Goal: Task Accomplishment & Management: Manage account settings

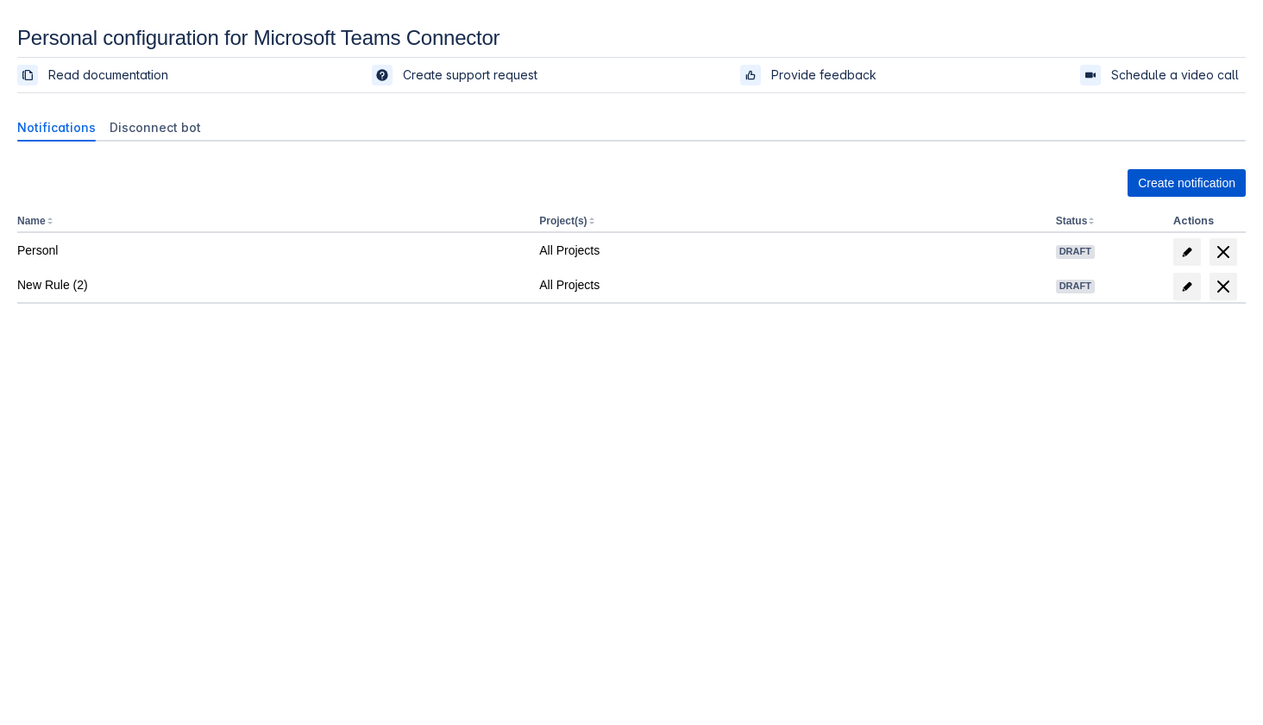
click at [1169, 188] on span "Create notification" at bounding box center [1187, 183] width 98 height 28
click at [1174, 173] on span "Create notification" at bounding box center [1187, 183] width 98 height 28
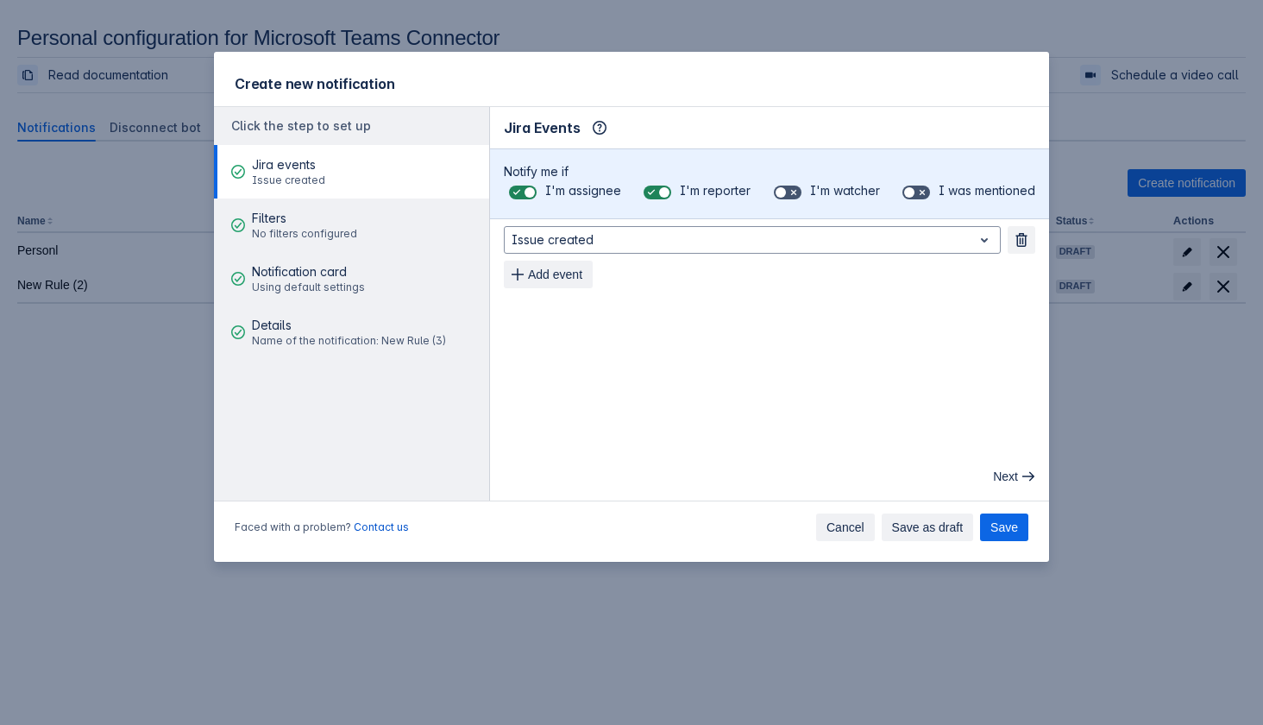
click at [839, 537] on span "Cancel" at bounding box center [846, 528] width 38 height 28
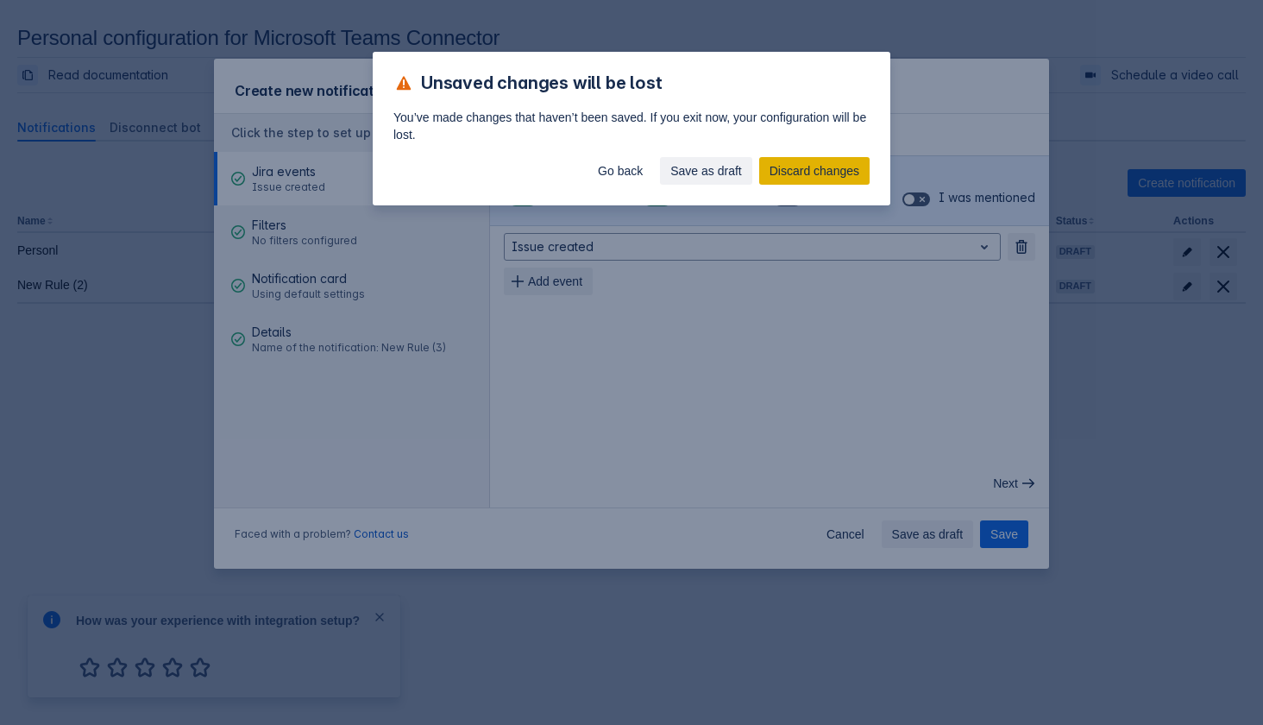
click at [836, 170] on span "Discard changes" at bounding box center [815, 171] width 90 height 28
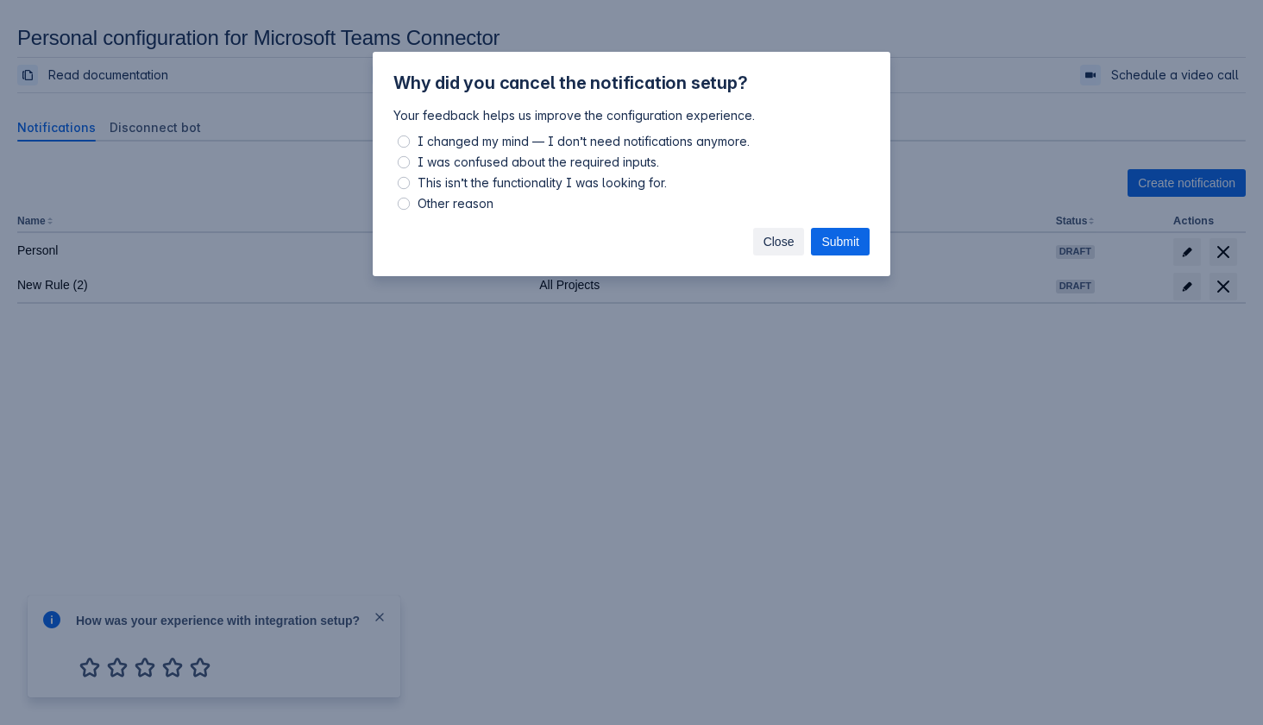
click at [789, 238] on span "Close" at bounding box center [779, 242] width 31 height 28
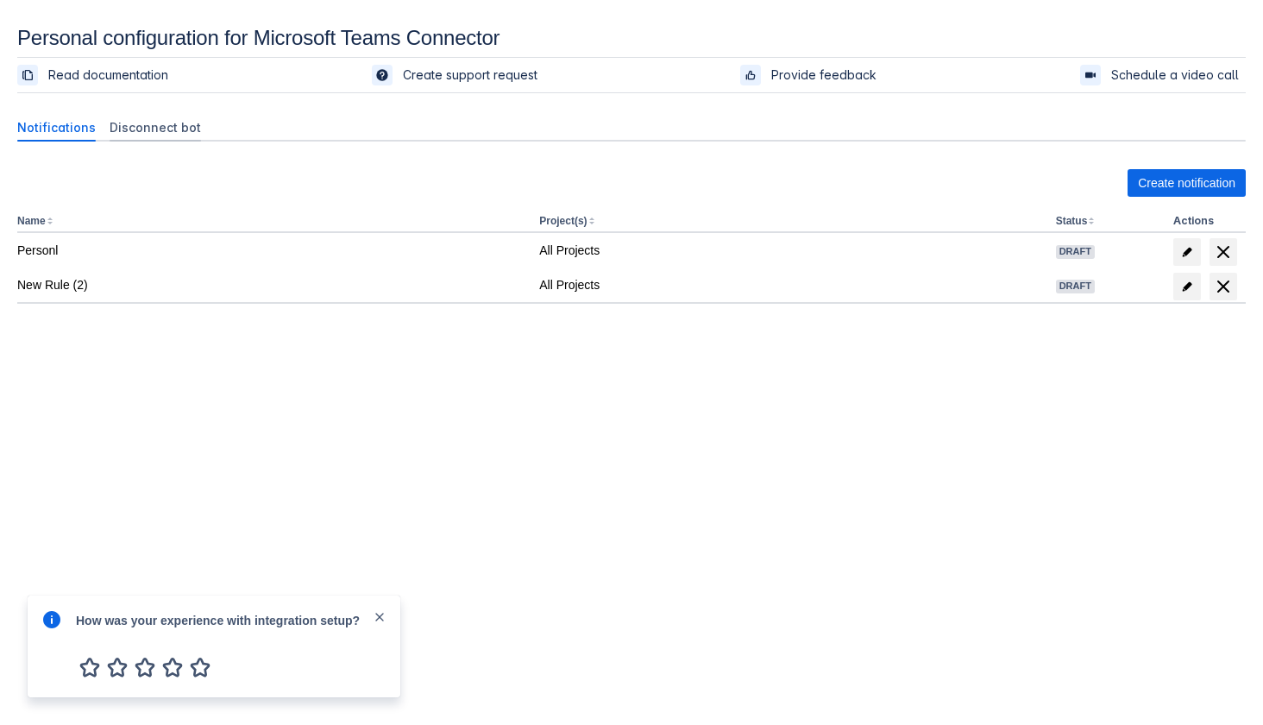
click at [135, 126] on span "Disconnect bot" at bounding box center [155, 127] width 91 height 17
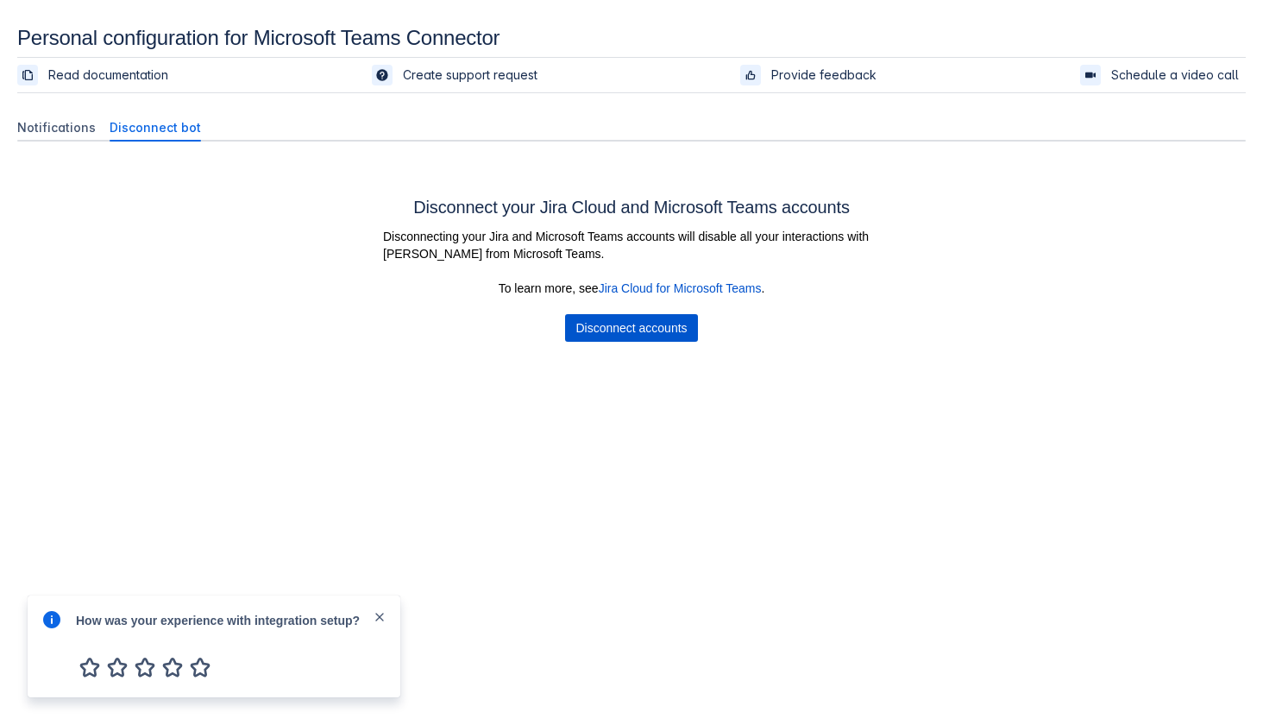
click at [608, 324] on span "Disconnect accounts" at bounding box center [631, 328] width 111 height 28
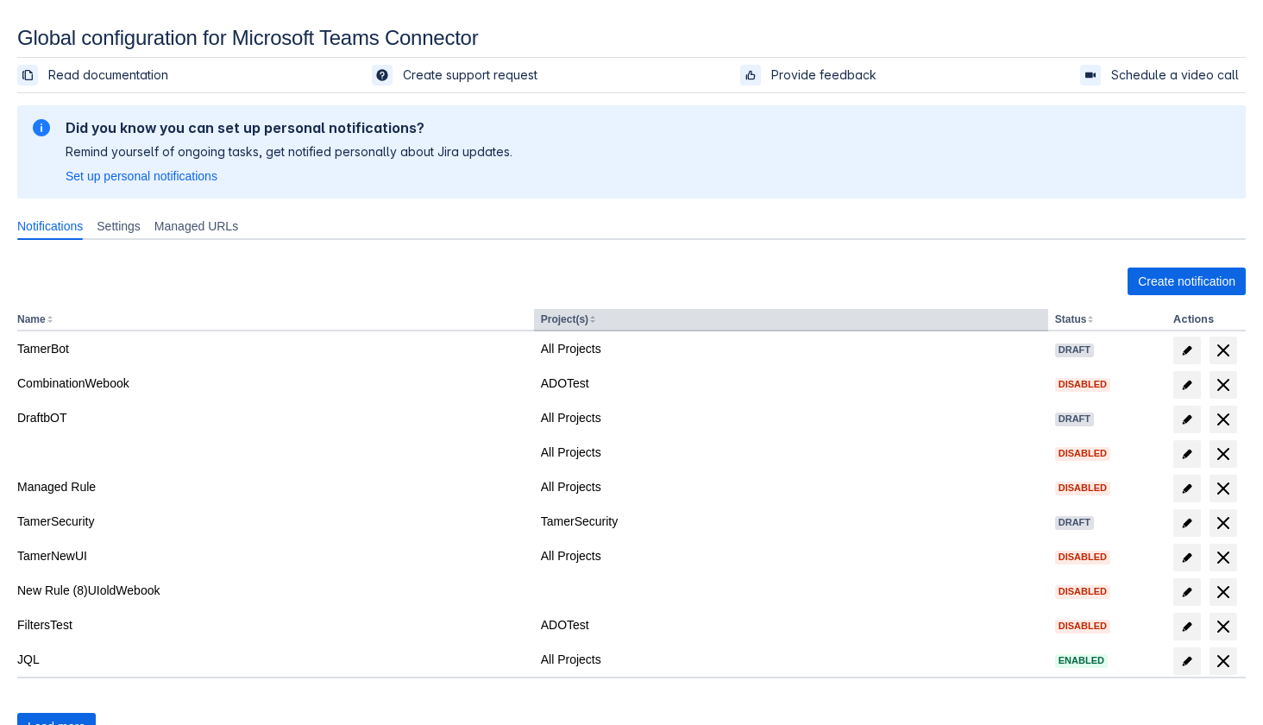
scroll to position [95, 0]
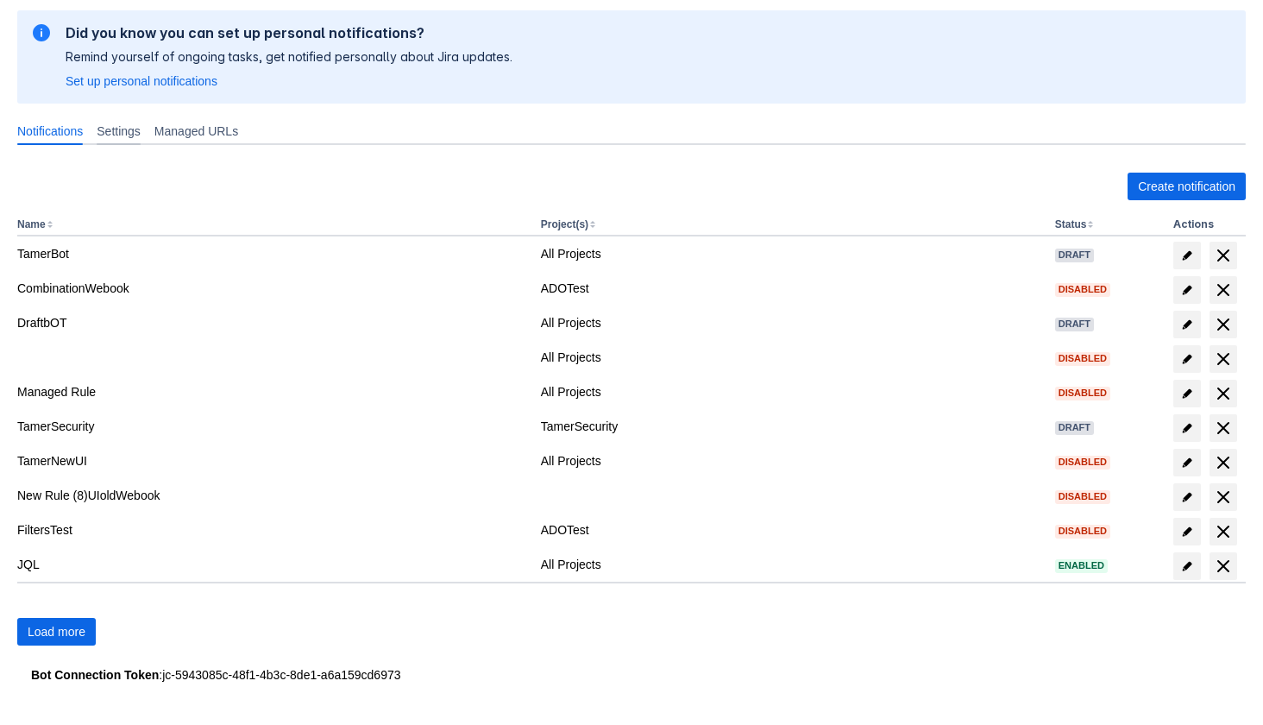
click at [129, 129] on span "Settings" at bounding box center [119, 131] width 44 height 17
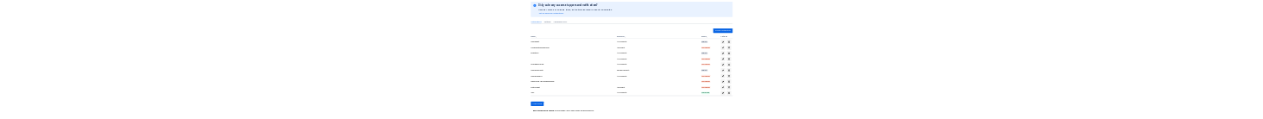
scroll to position [26, 0]
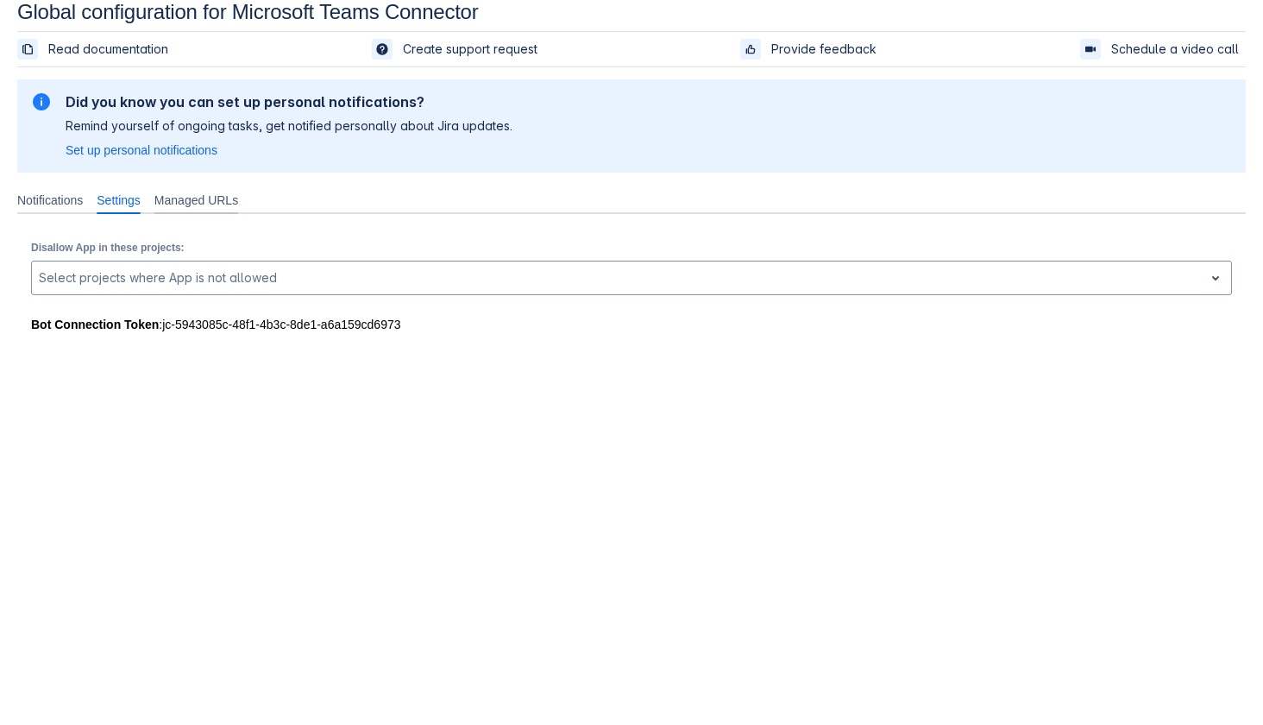
click at [208, 205] on span "Managed URLs" at bounding box center [196, 200] width 84 height 17
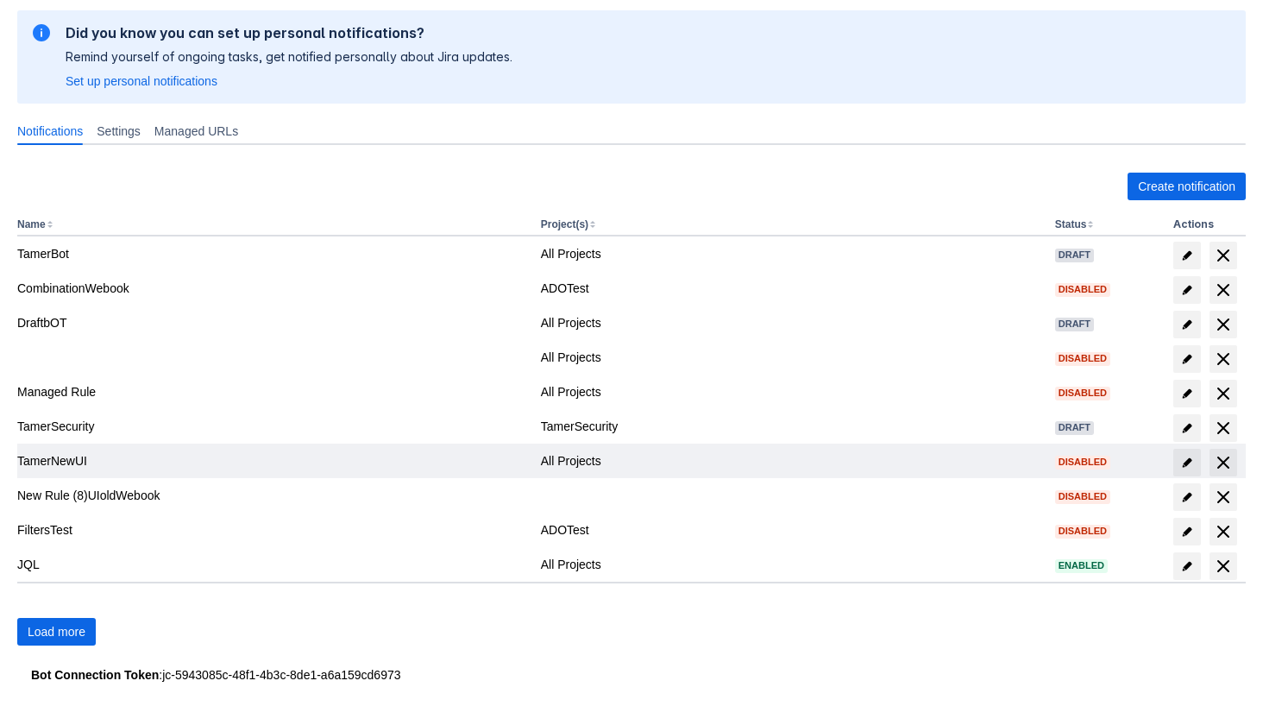
scroll to position [92, 0]
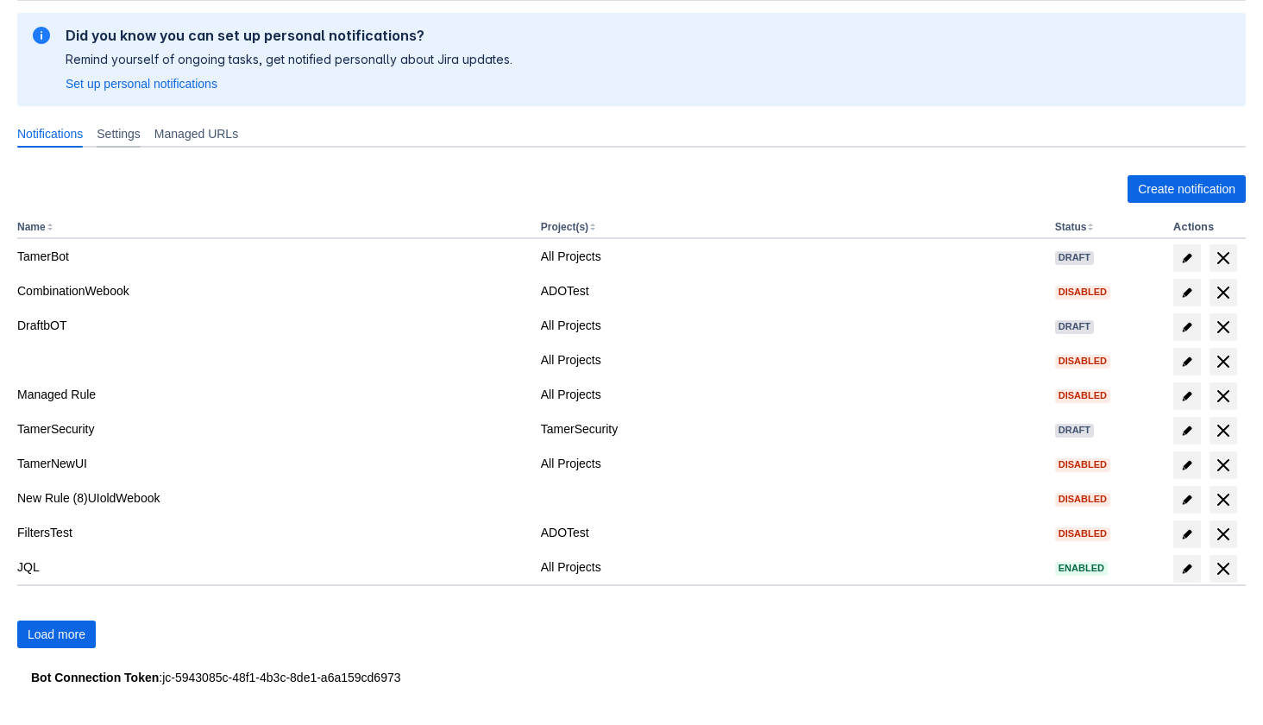
click at [139, 129] on span "Settings" at bounding box center [119, 133] width 44 height 17
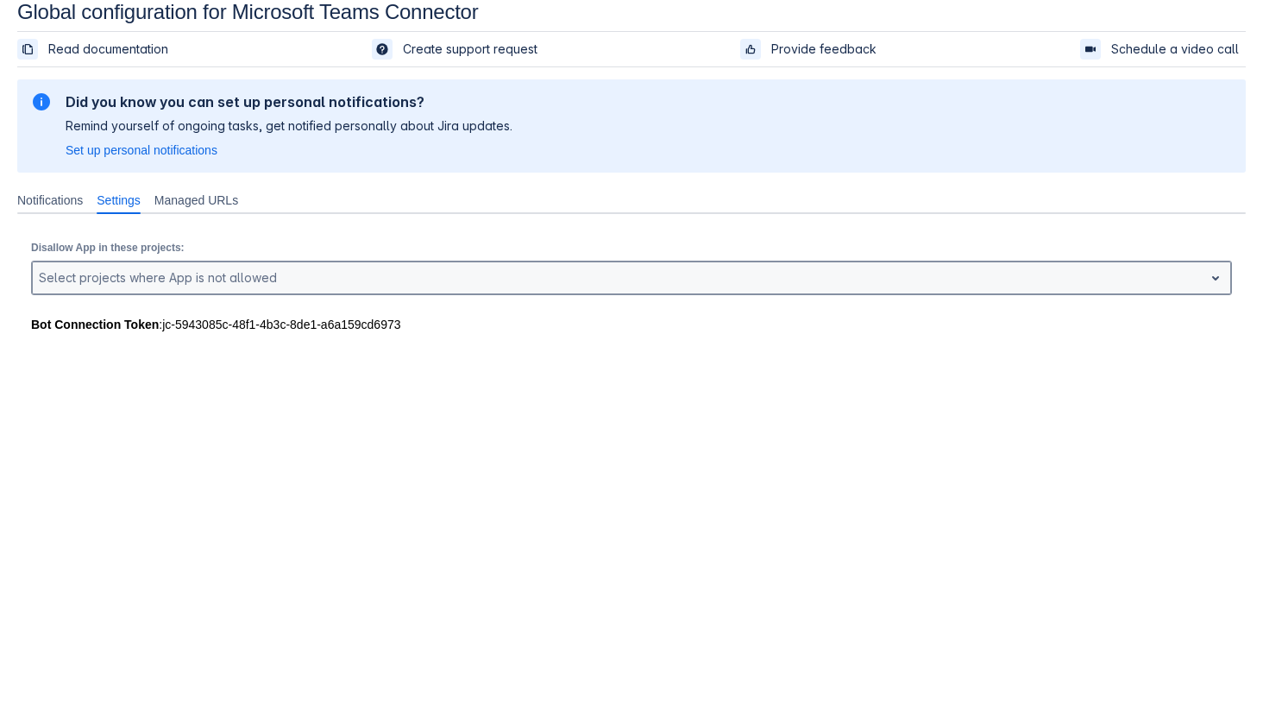
click at [216, 278] on div at bounding box center [618, 278] width 1158 height 21
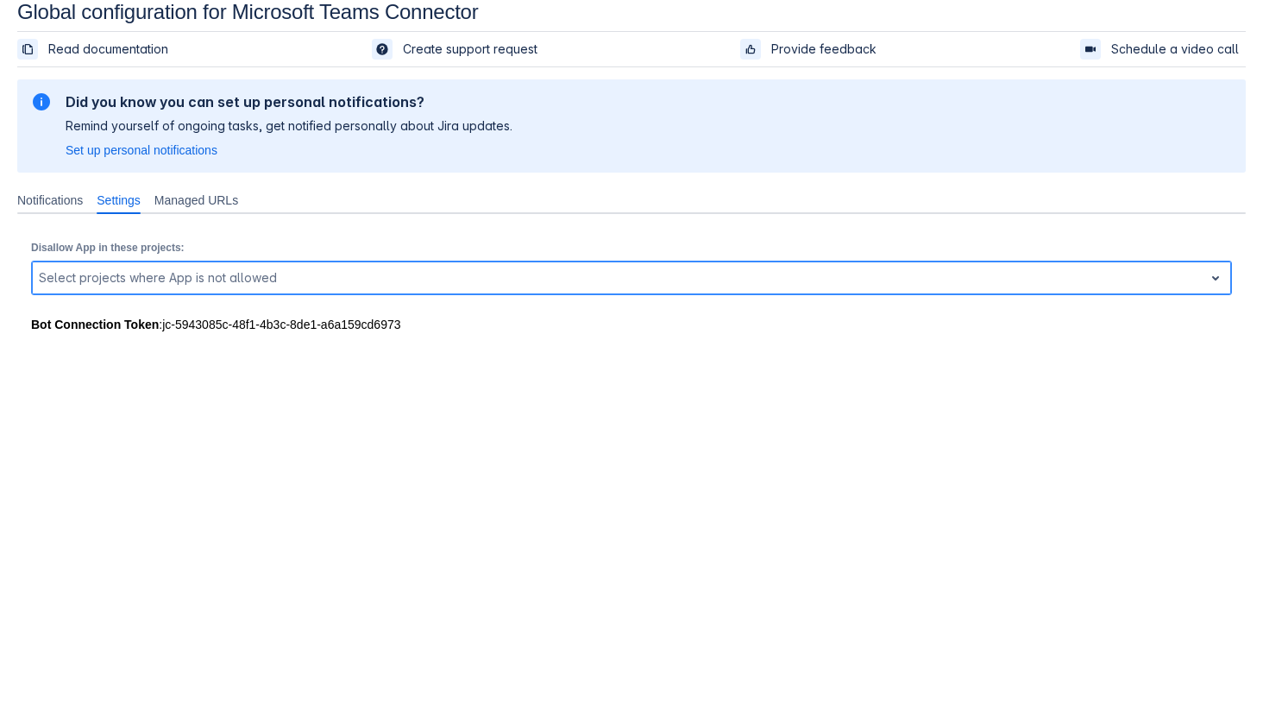
click at [216, 278] on div at bounding box center [618, 278] width 1158 height 21
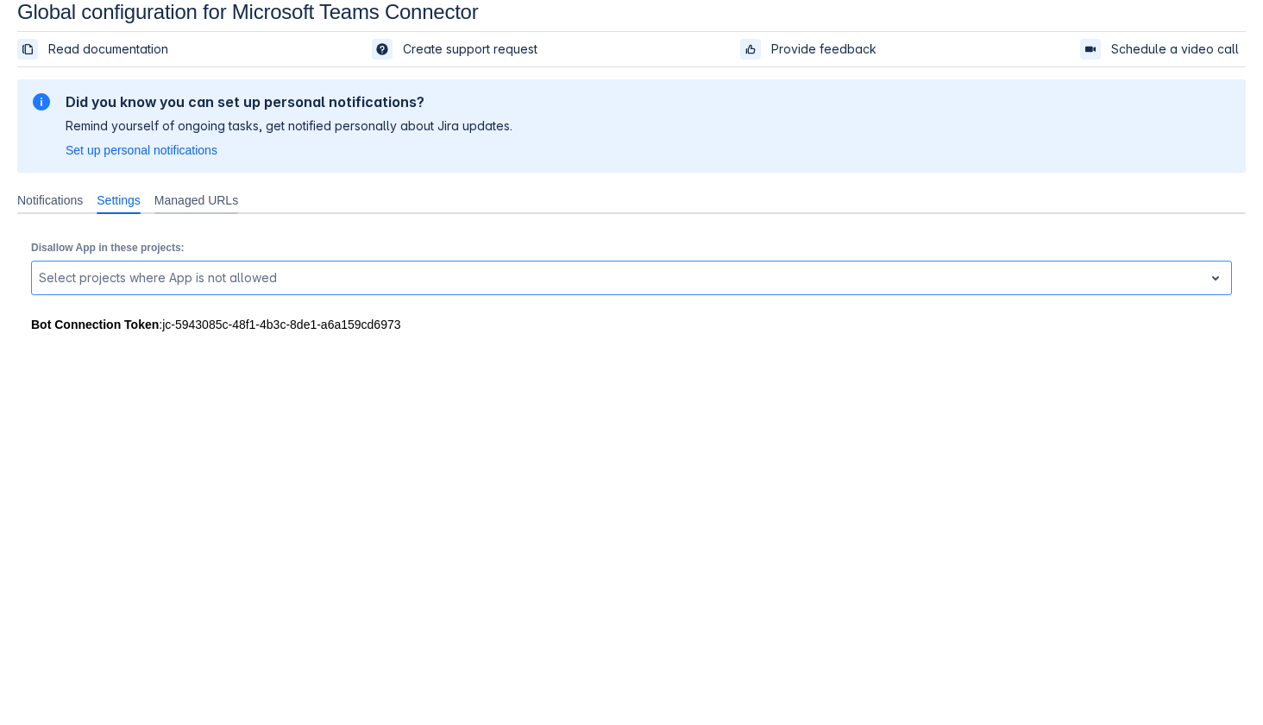
click at [228, 205] on span "Managed URLs" at bounding box center [196, 200] width 84 height 17
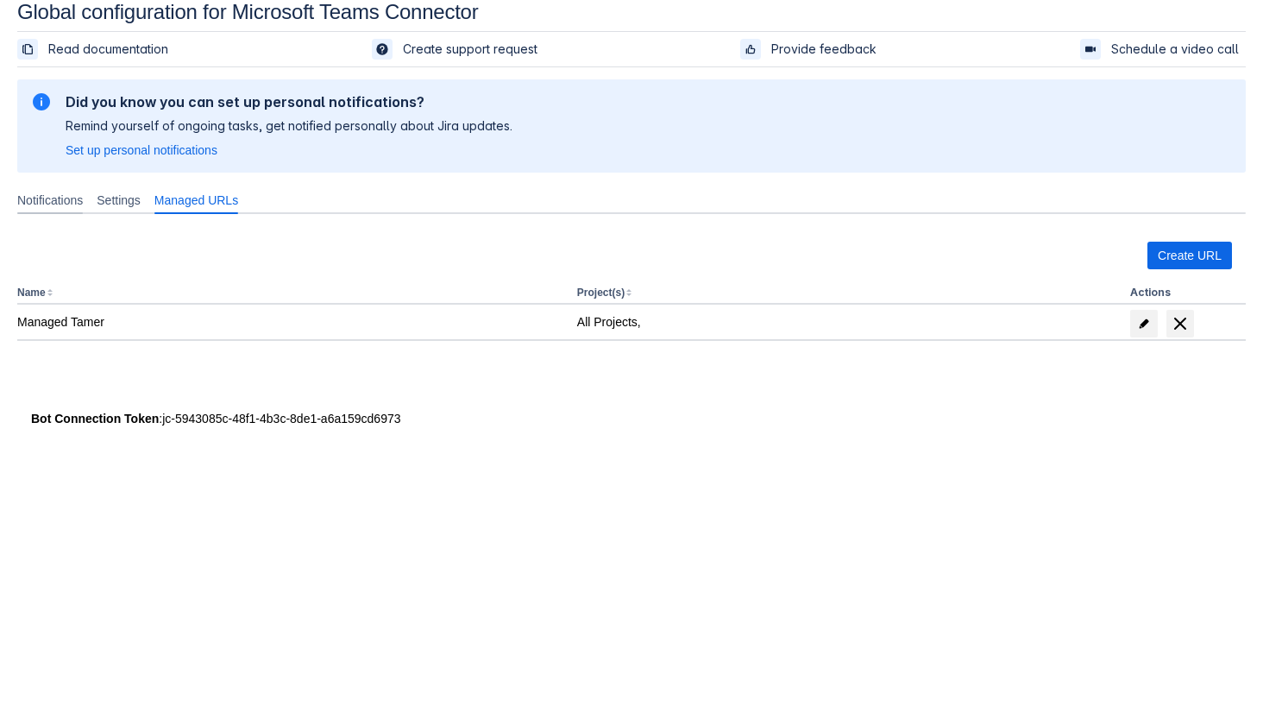
click at [41, 194] on span "Notifications" at bounding box center [50, 200] width 66 height 17
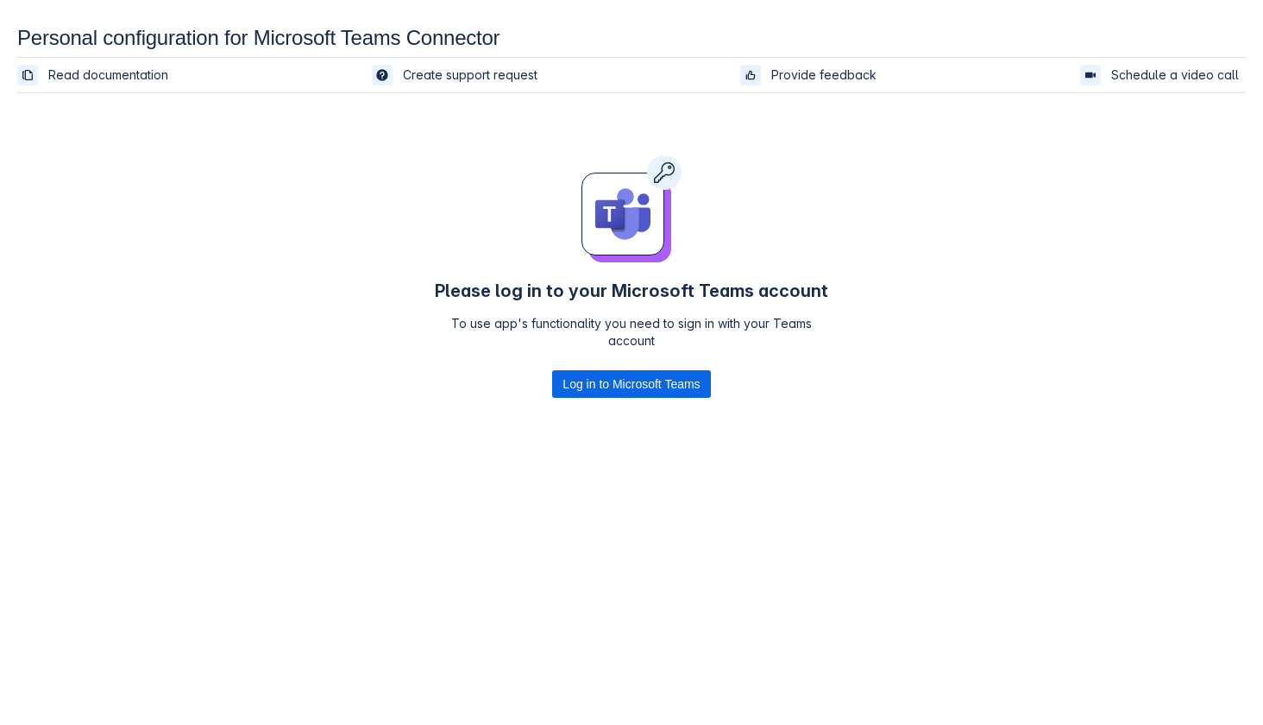
click at [820, 203] on div at bounding box center [632, 217] width 400 height 125
